Goal: Transaction & Acquisition: Purchase product/service

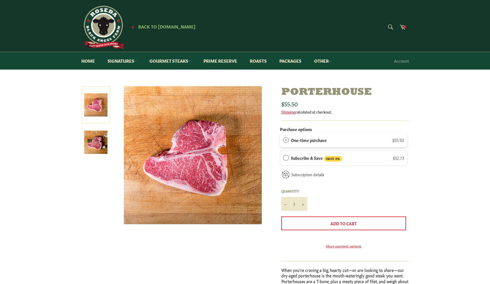
click at [286, 156] on span "Subscribe & Save" at bounding box center [286, 158] width 6 height 6
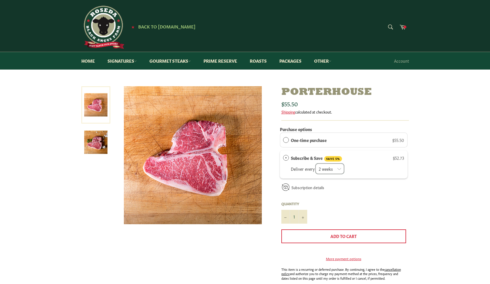
select select "2280915110"
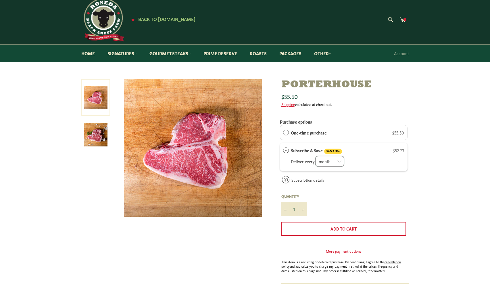
scroll to position [8, 0]
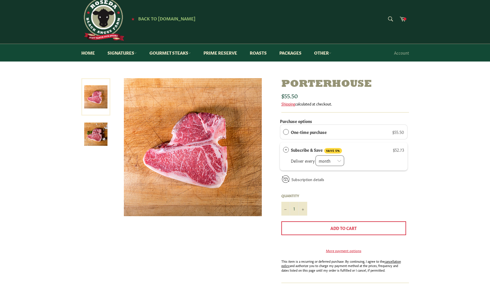
click at [285, 134] on div "One-time purchase $55.50" at bounding box center [344, 131] width 128 height 15
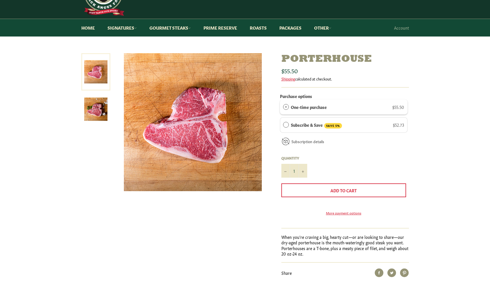
scroll to position [34, 0]
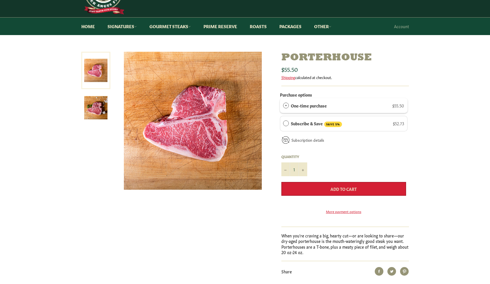
click at [349, 187] on span "Add to Cart" at bounding box center [344, 189] width 26 height 6
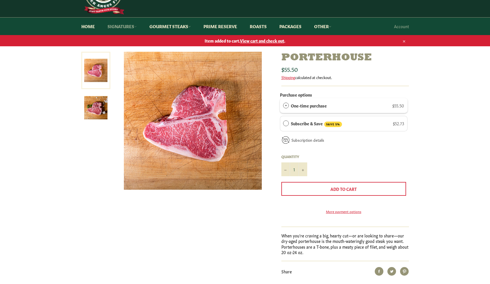
click at [126, 26] on link "Signatures" at bounding box center [122, 27] width 41 height 18
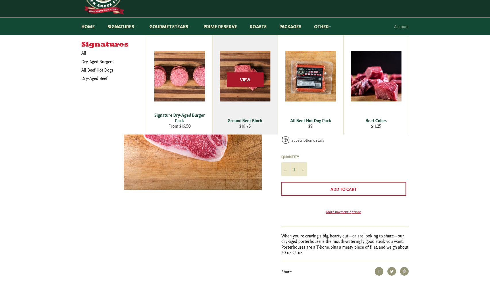
click at [244, 76] on span "View" at bounding box center [245, 79] width 37 height 15
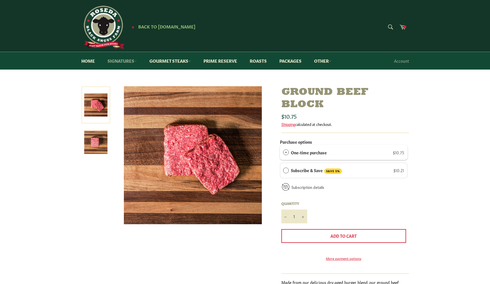
click at [127, 59] on link "Signatures" at bounding box center [122, 61] width 41 height 18
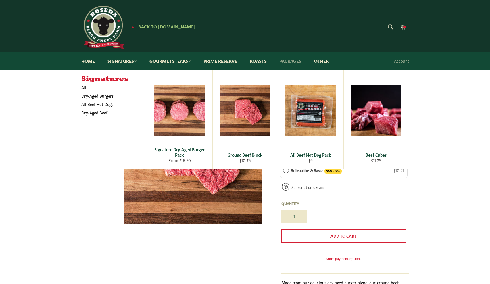
click at [287, 57] on link "Packages" at bounding box center [291, 61] width 34 height 18
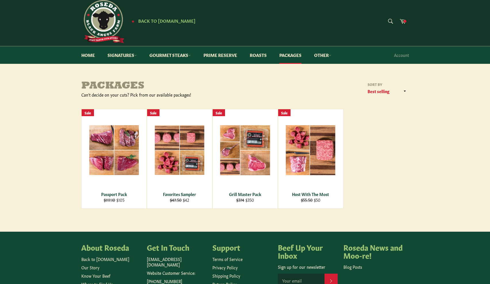
scroll to position [8, 0]
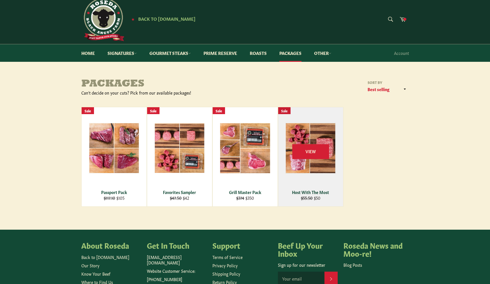
click at [301, 146] on span "View" at bounding box center [310, 151] width 37 height 15
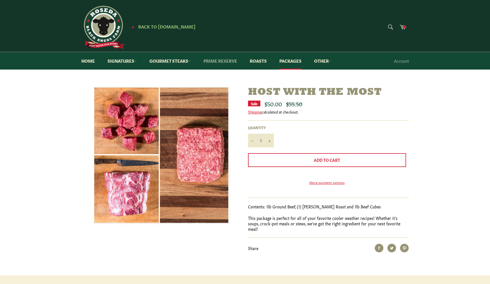
click at [232, 60] on link "Prime Reserve" at bounding box center [220, 61] width 45 height 18
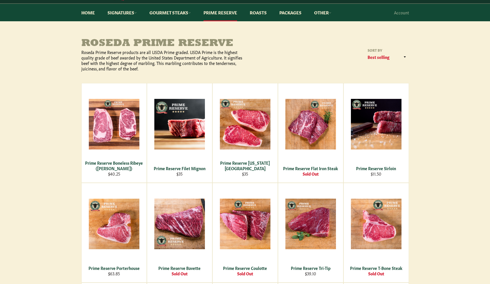
scroll to position [48, 0]
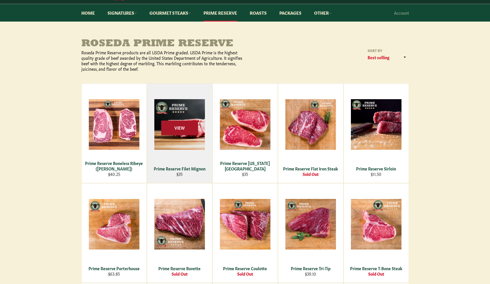
click at [185, 124] on span "View" at bounding box center [179, 128] width 37 height 15
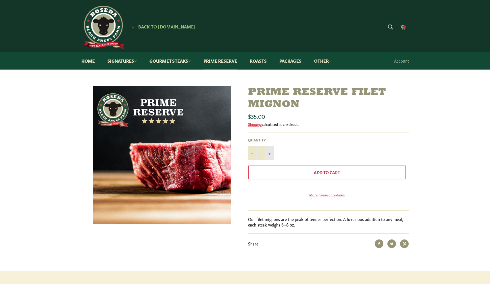
click at [271, 153] on button "+" at bounding box center [269, 153] width 9 height 14
type input "3"
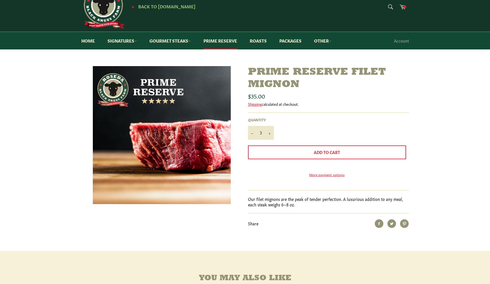
scroll to position [23, 0]
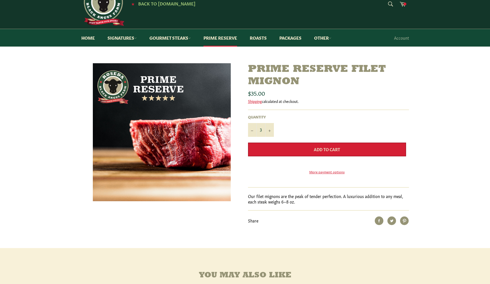
click at [312, 147] on button "Add to Cart" at bounding box center [327, 150] width 158 height 14
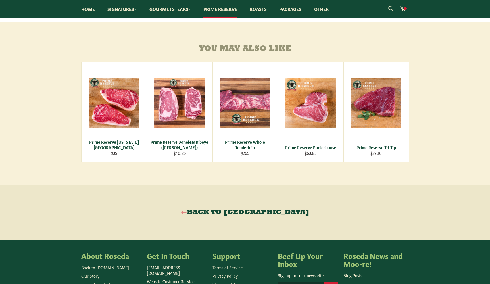
scroll to position [250, 0]
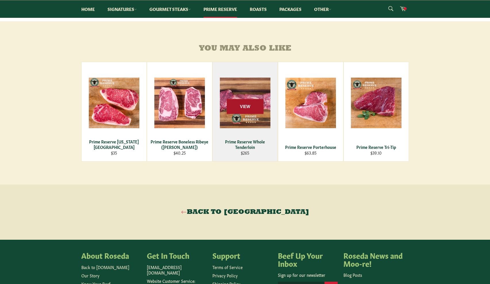
click at [250, 114] on span "View" at bounding box center [245, 106] width 37 height 15
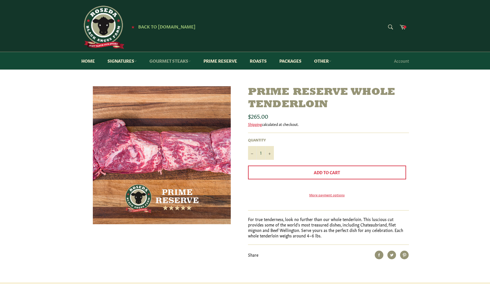
click at [184, 61] on link "Gourmet Steaks" at bounding box center [170, 61] width 53 height 18
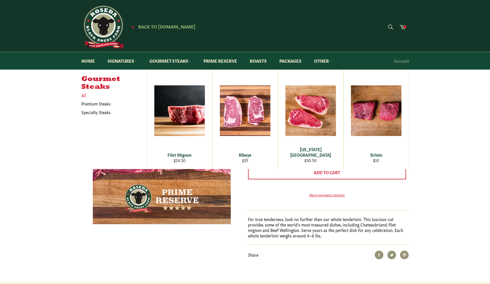
click at [85, 95] on link "All" at bounding box center [112, 95] width 68 height 8
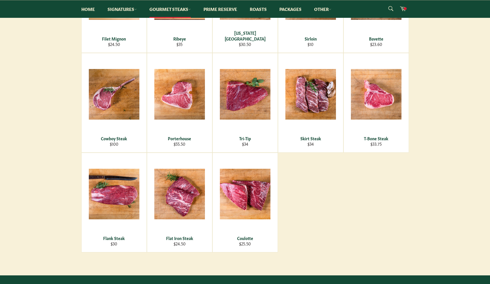
scroll to position [158, 0]
